Goal: Transaction & Acquisition: Book appointment/travel/reservation

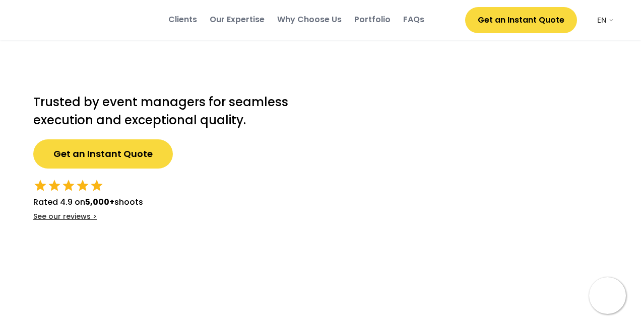
select select ""en""
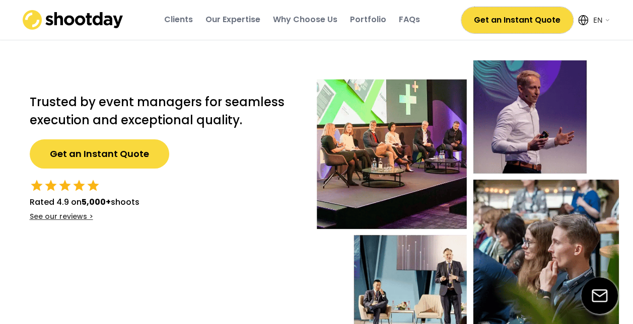
click at [535, 20] on button "Get an Instant Quote" at bounding box center [517, 20] width 112 height 26
